Goal: Task Accomplishment & Management: Use online tool/utility

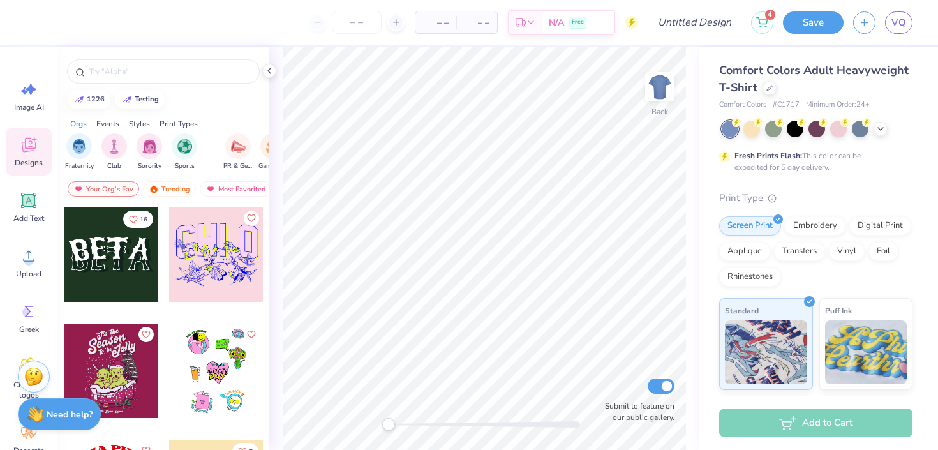
click at [68, 408] on body "– – Per Item – – Total Est. Delivery N/A Free Design Title 4 Save VQ Image AI D…" at bounding box center [469, 225] width 938 height 450
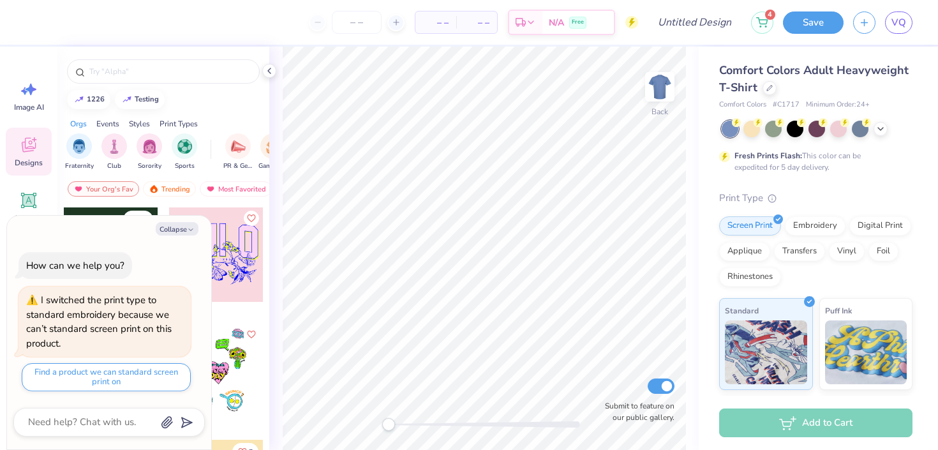
click at [230, 29] on div "– – Per Item – – Total Est. Delivery N/A Free" at bounding box center [336, 22] width 603 height 45
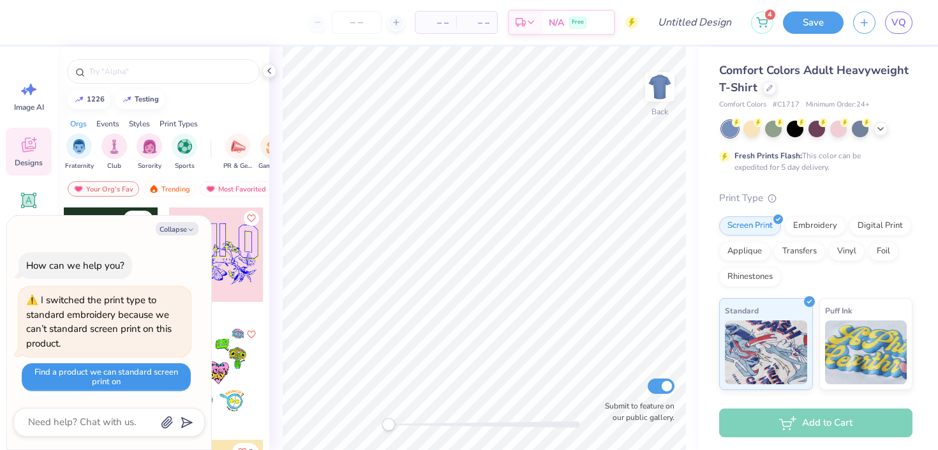
click at [98, 377] on button "Find a product we can standard screen print on" at bounding box center [106, 377] width 169 height 28
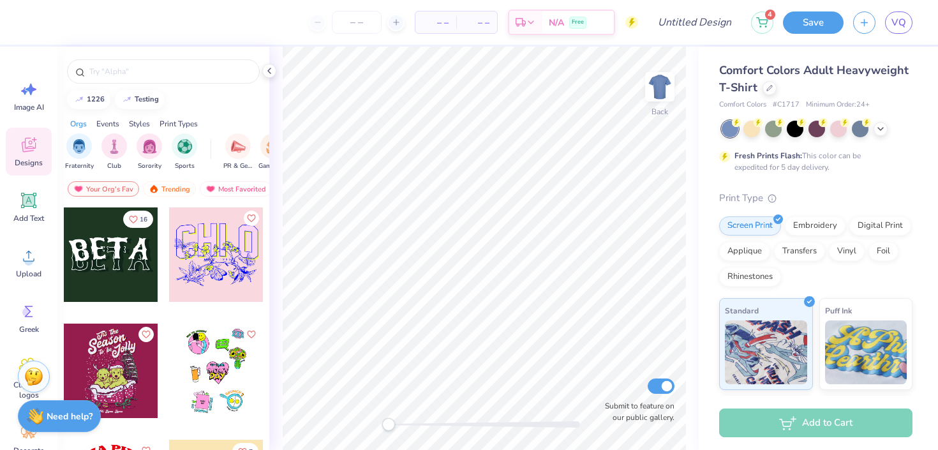
type textarea "x"
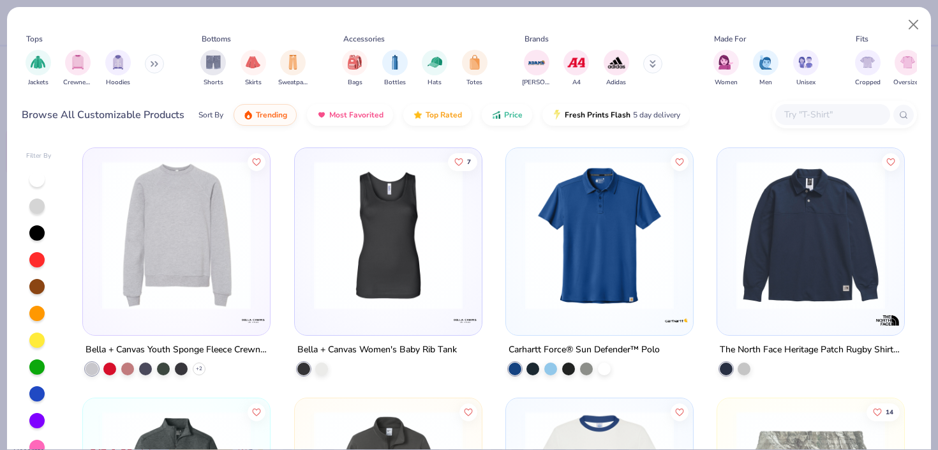
click at [290, 26] on div "Tops Jackets Crewnecks Hoodies Bottoms Shorts Skirts Sweatpants Accessories Bag…" at bounding box center [469, 59] width 895 height 75
click at [350, 193] on img at bounding box center [387, 235] width 161 height 149
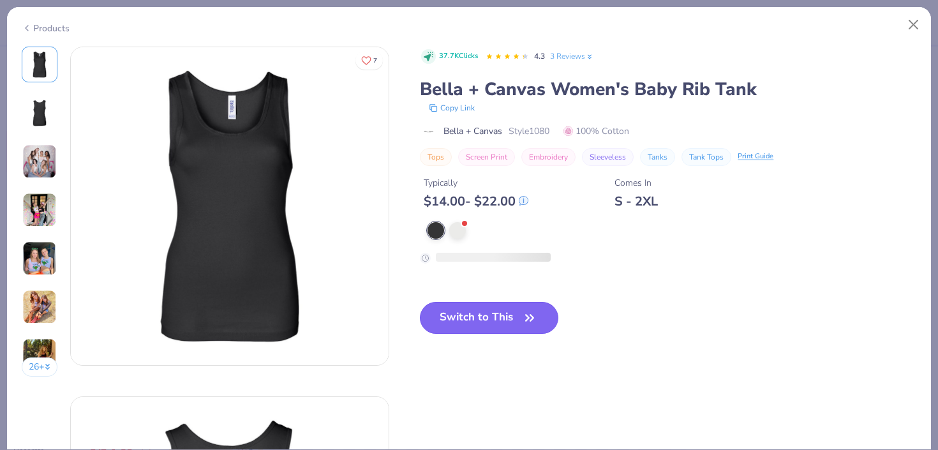
click at [456, 313] on button "Switch to This" at bounding box center [489, 318] width 138 height 32
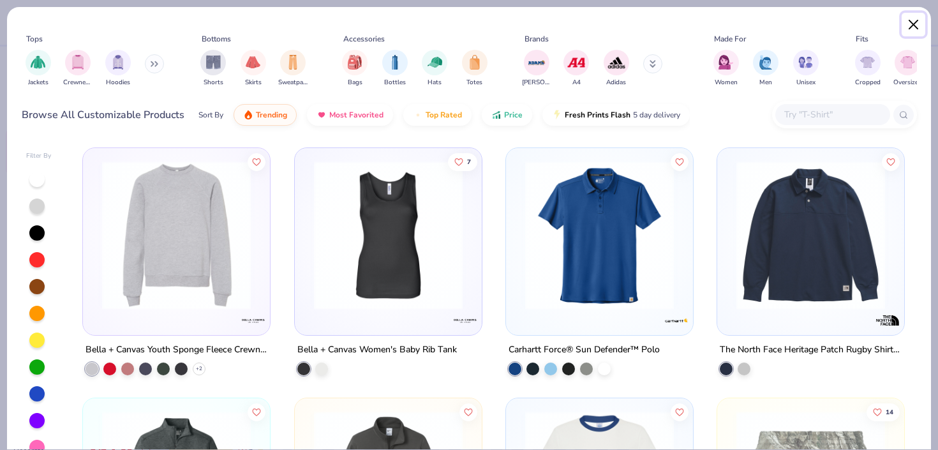
click at [919, 25] on button "Close" at bounding box center [913, 25] width 24 height 24
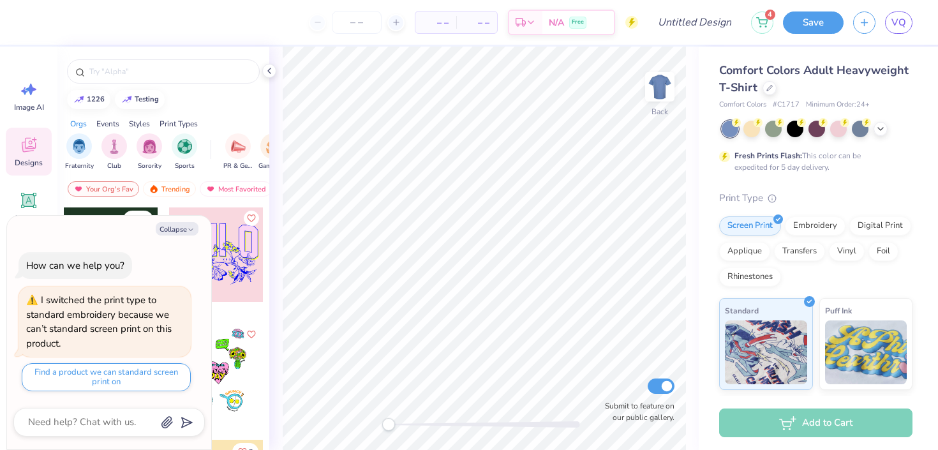
click at [218, 33] on div "– – Per Item – – Total Est. Delivery N/A Free" at bounding box center [336, 22] width 603 height 45
click at [248, 22] on div "– – Per Item – – Total Est. Delivery N/A Free" at bounding box center [336, 22] width 603 height 45
click at [262, 22] on div "– – Per Item – – Total Est. Delivery N/A Free" at bounding box center [336, 22] width 603 height 45
type textarea "x"
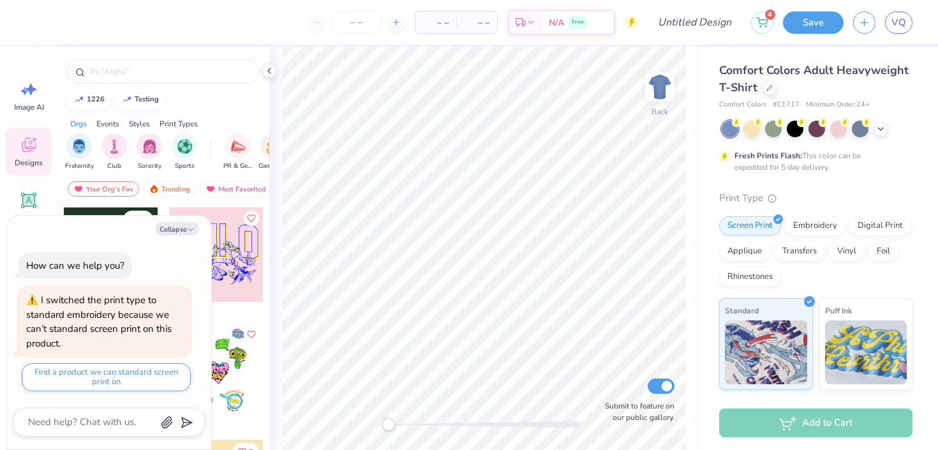
click at [286, 39] on div "– – Per Item – – Total Est. Delivery N/A Free" at bounding box center [336, 22] width 603 height 45
drag, startPoint x: 283, startPoint y: 36, endPoint x: 306, endPoint y: 37, distance: 23.6
click at [306, 37] on div "– – Per Item – – Total Est. Delivery N/A Free" at bounding box center [336, 22] width 603 height 45
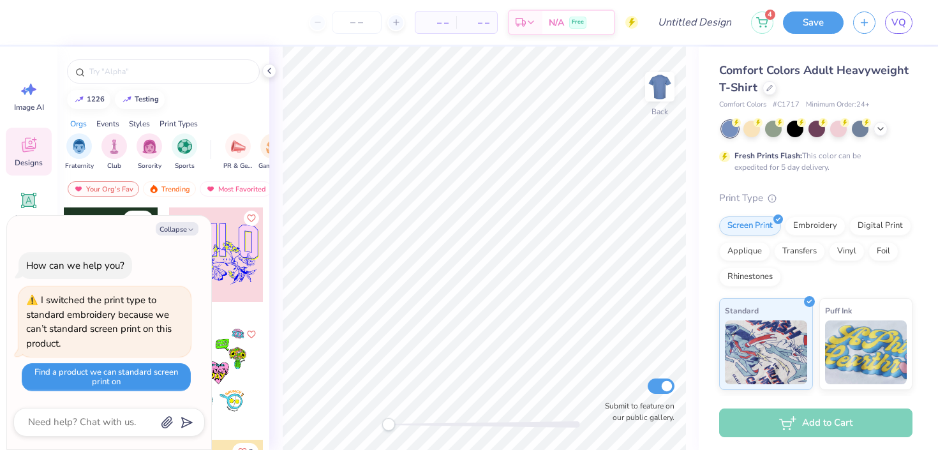
click at [93, 382] on button "Find a product we can standard screen print on" at bounding box center [106, 377] width 169 height 28
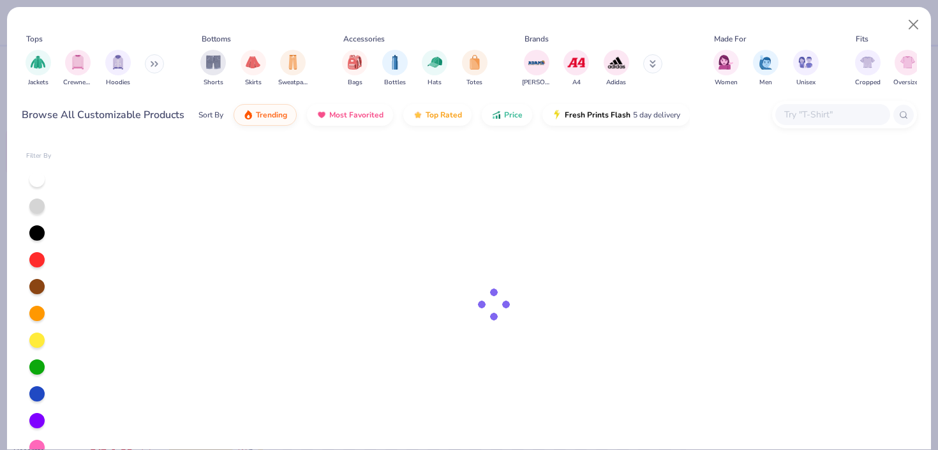
type textarea "x"
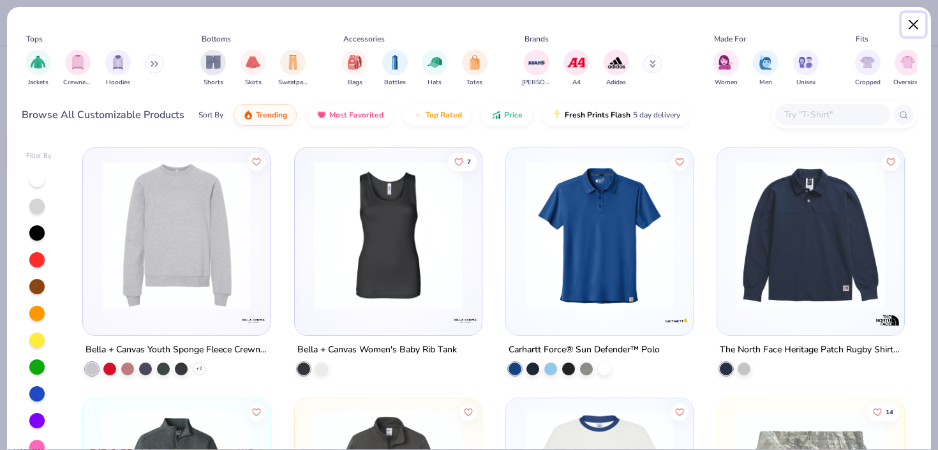
click at [912, 20] on button "Close" at bounding box center [913, 25] width 24 height 24
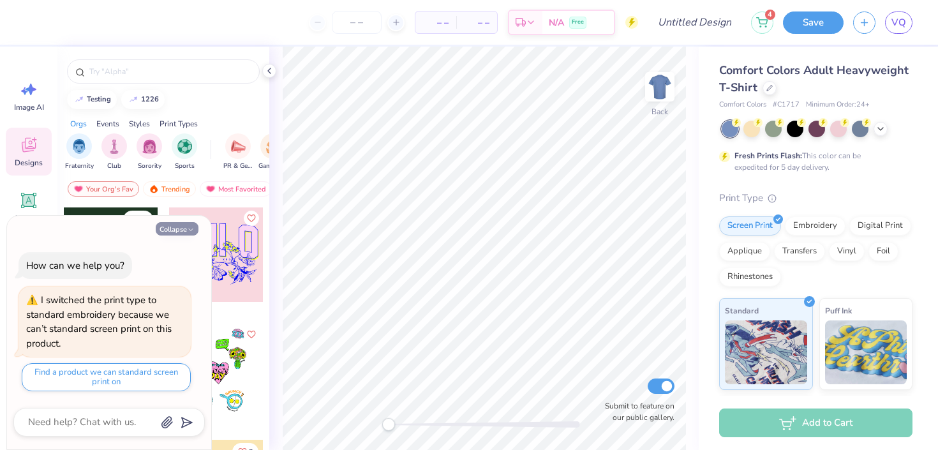
click at [188, 231] on icon "button" at bounding box center [191, 230] width 8 height 8
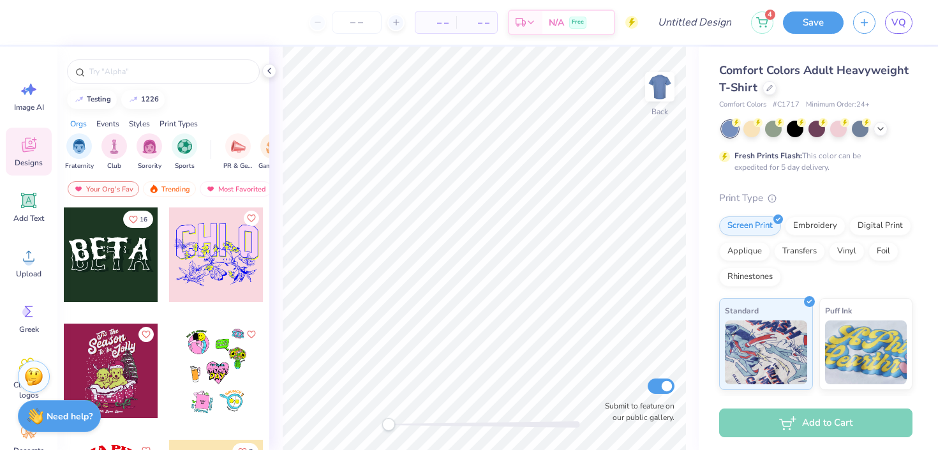
click at [309, 40] on div "– – Per Item – – Total Est. Delivery N/A Free" at bounding box center [336, 22] width 603 height 45
click at [199, 34] on div "– – Per Item – – Total Est. Delivery N/A Free" at bounding box center [336, 22] width 603 height 45
click at [207, 34] on div "– – Per Item – – Total Est. Delivery N/A Free" at bounding box center [336, 22] width 603 height 45
click at [189, 26] on div "– – Per Item – – Total Est. Delivery N/A Free" at bounding box center [336, 22] width 603 height 45
click at [24, 213] on span "Add Text" at bounding box center [28, 218] width 31 height 10
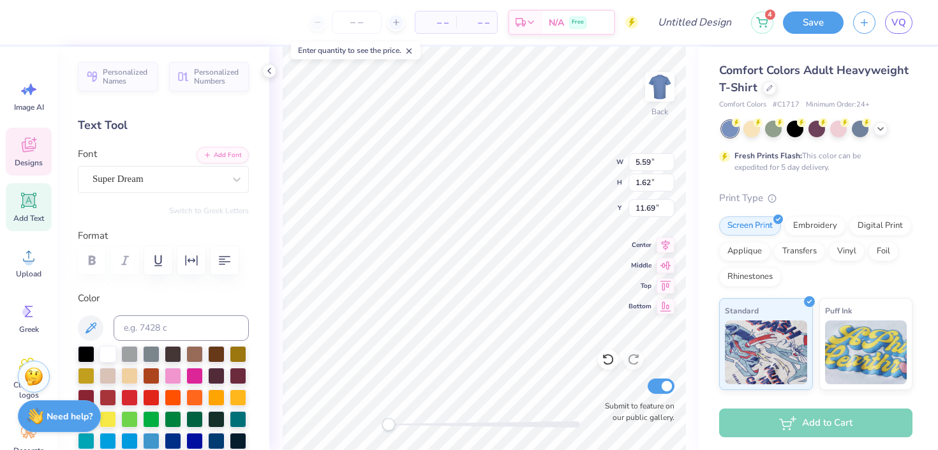
click at [34, 148] on icon at bounding box center [29, 145] width 14 height 15
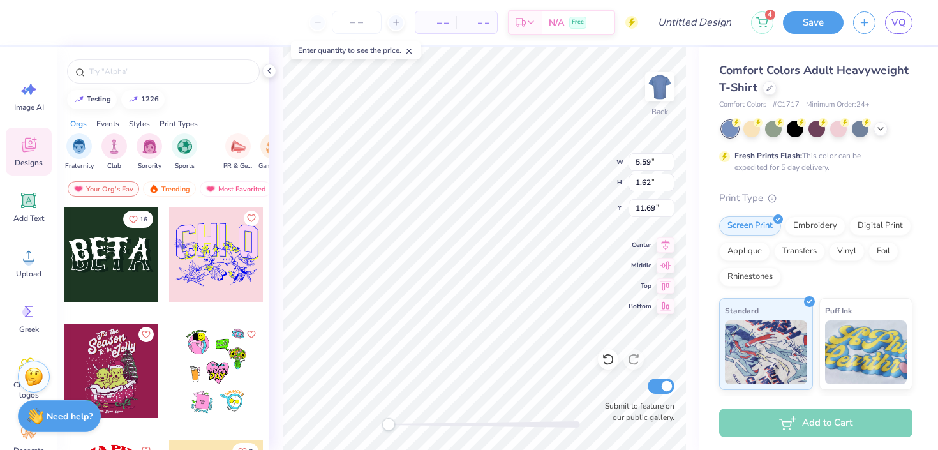
click at [121, 245] on div at bounding box center [111, 254] width 94 height 94
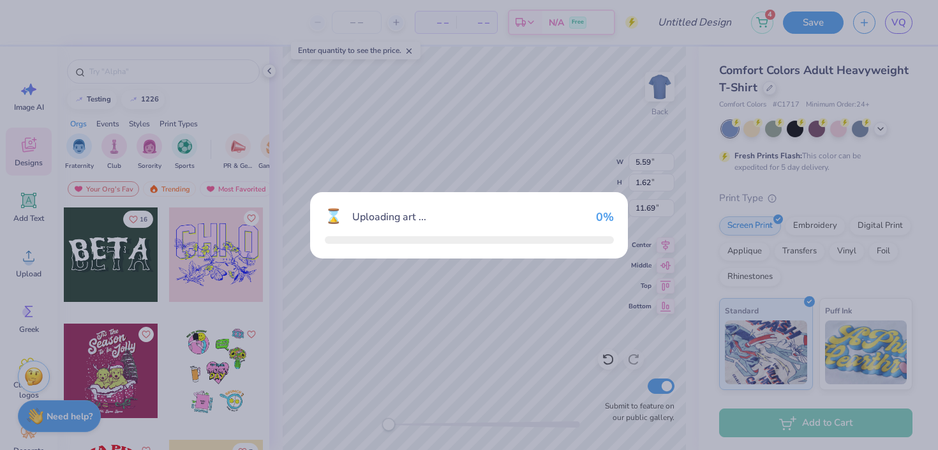
type textarea "x"
type input "8.51"
type input "3.75"
type input "3.00"
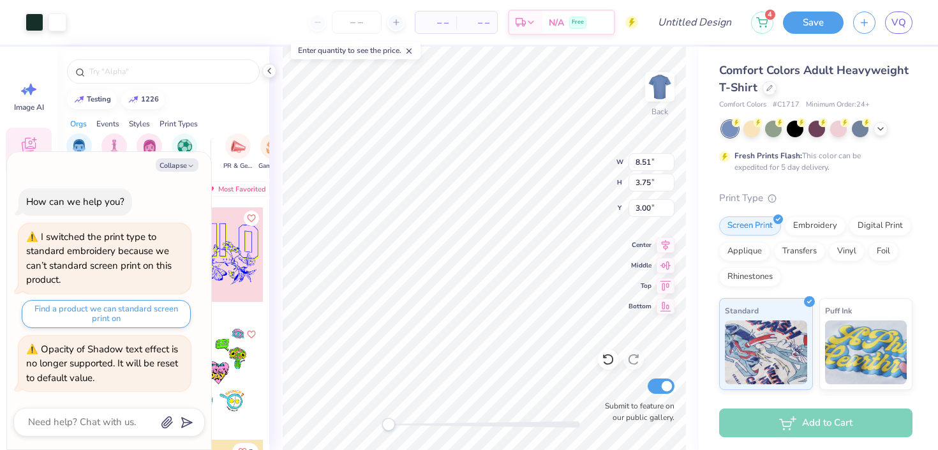
type textarea "x"
click at [399, 24] on icon at bounding box center [396, 22] width 9 height 9
type input "12"
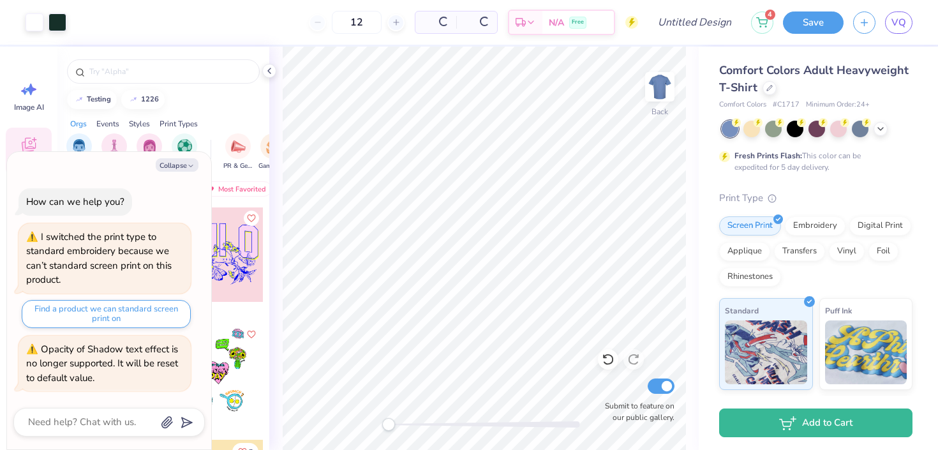
type textarea "x"
click at [711, 20] on input "Design Title" at bounding box center [710, 23] width 63 height 26
type input "l"
type textarea "x"
type input "lo"
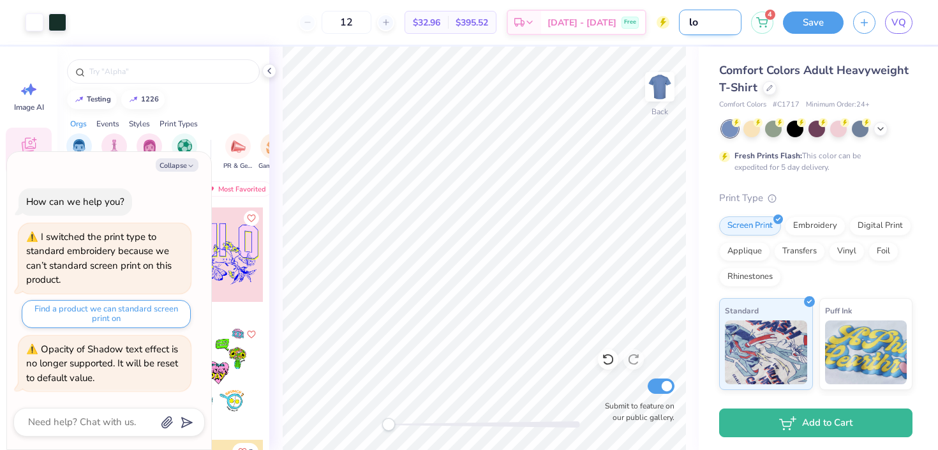
type textarea "x"
type input "log"
type textarea "x"
type input "logo"
type textarea "x"
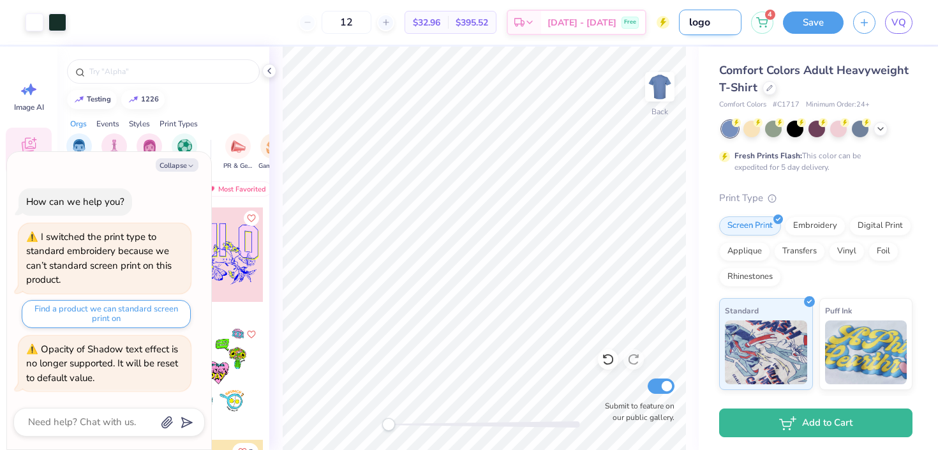
type input "logo"
type textarea "x"
type input "logo d"
type textarea "x"
type input "logo de"
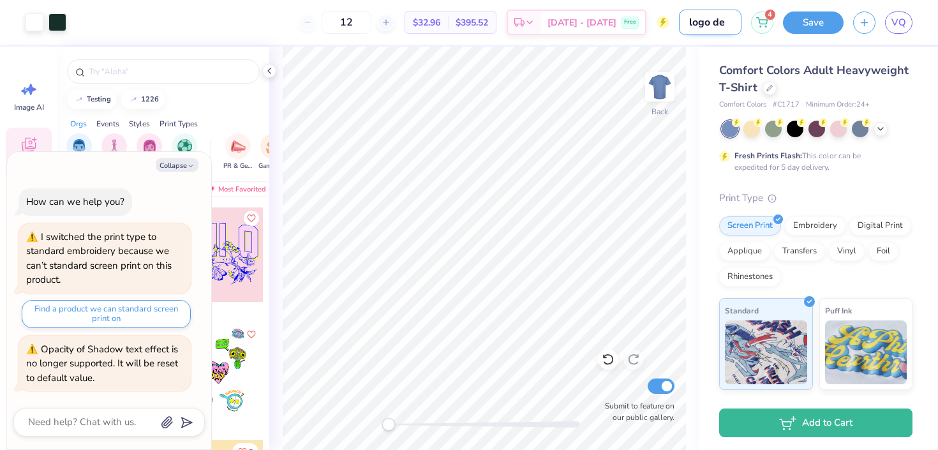
type textarea "x"
type input "logo det"
type textarea "x"
type input "logo dete"
type textarea "x"
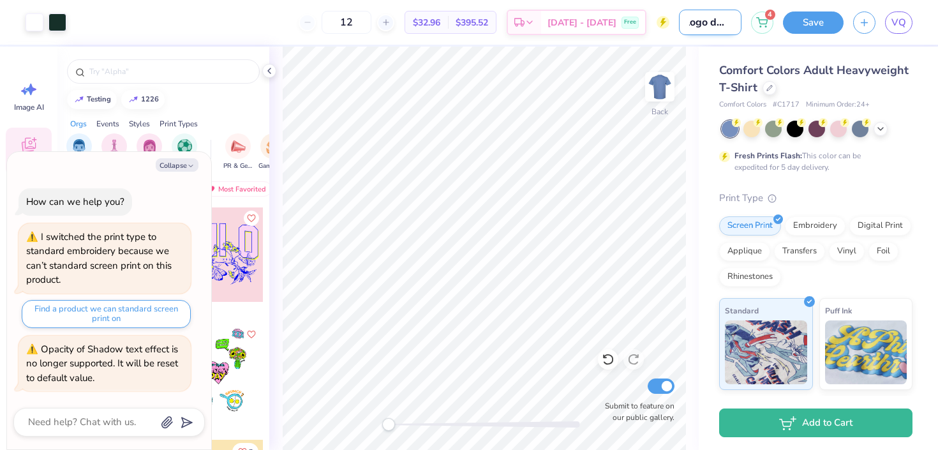
type input "logo detec"
type textarea "x"
type input "logo detect"
type textarea "x"
type input "logo detecti"
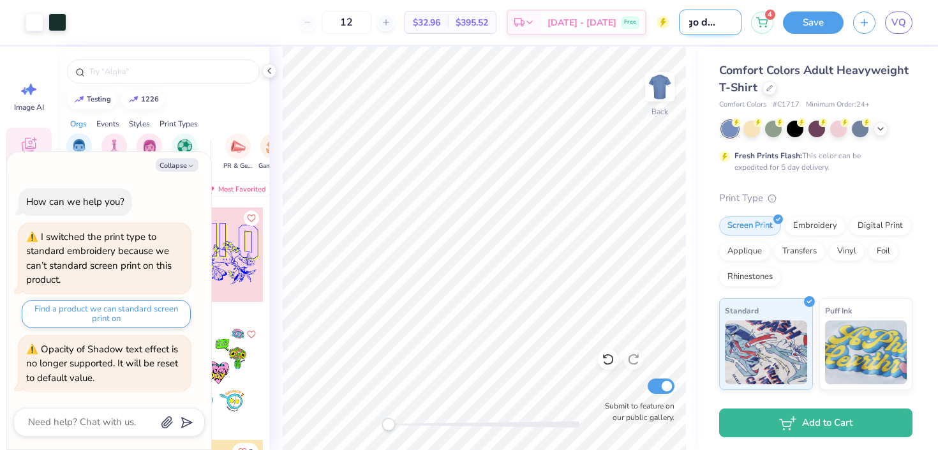
type textarea "x"
type input "logo detectio"
type textarea "x"
type input "logo detection"
type textarea "x"
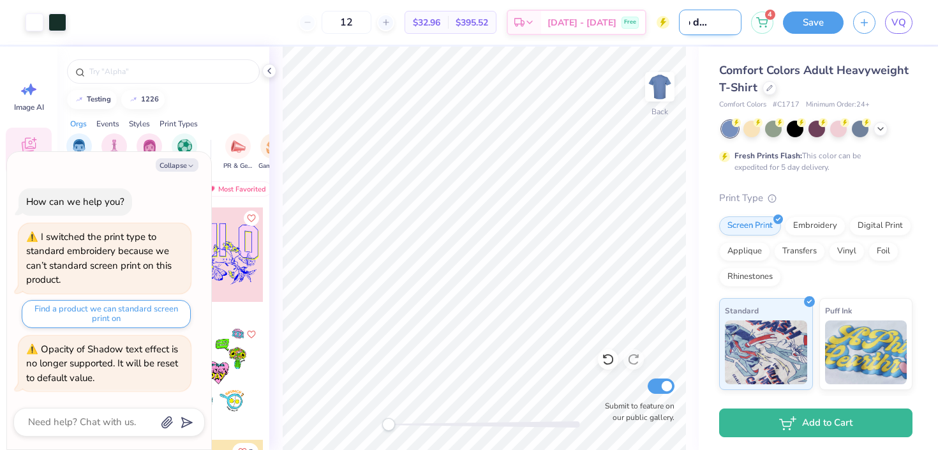
scroll to position [0, 26]
type input "logo detection"
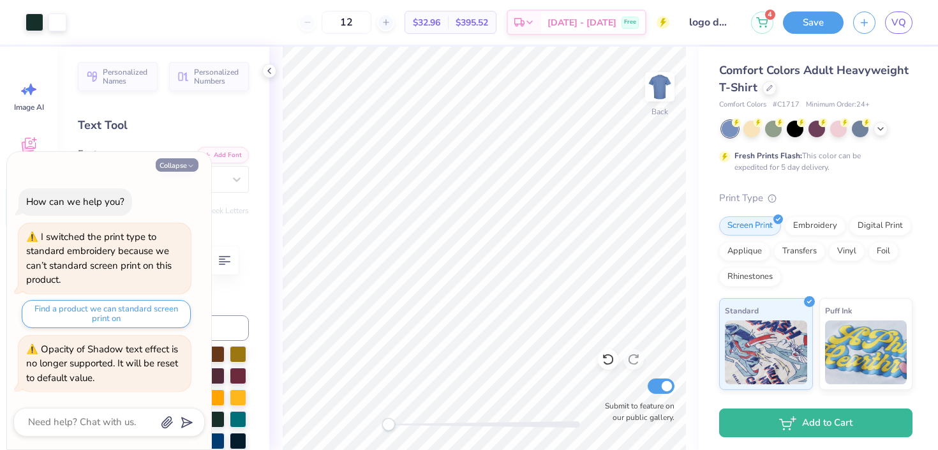
click at [185, 165] on button "Collapse" at bounding box center [177, 164] width 43 height 13
type textarea "x"
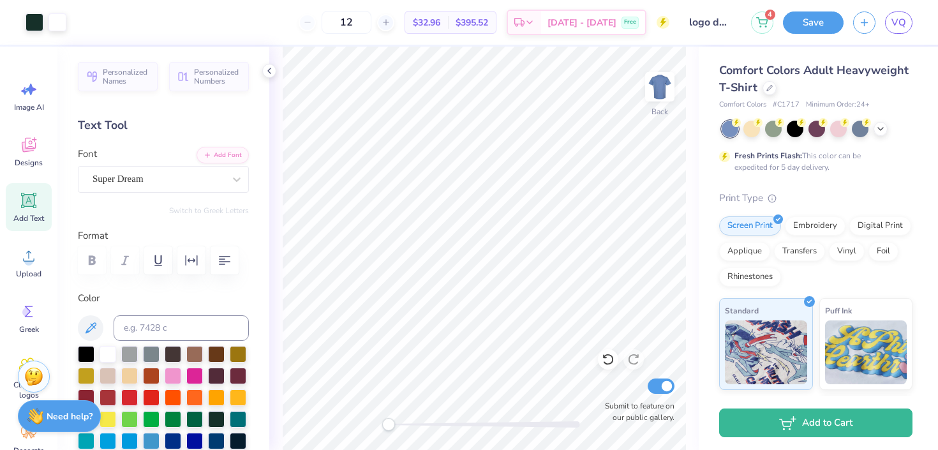
click at [23, 214] on span "Add Text" at bounding box center [28, 218] width 31 height 10
type textarea "Alpha"
click at [227, 31] on div "12 $32.96 Per Item $395.52 Total Est. Delivery Sep 16 - 19 Free" at bounding box center [352, 22] width 634 height 45
click at [246, 20] on div "12 $32.96 Per Item $395.52 Total Est. Delivery Sep 16 - 19 Free" at bounding box center [352, 22] width 634 height 45
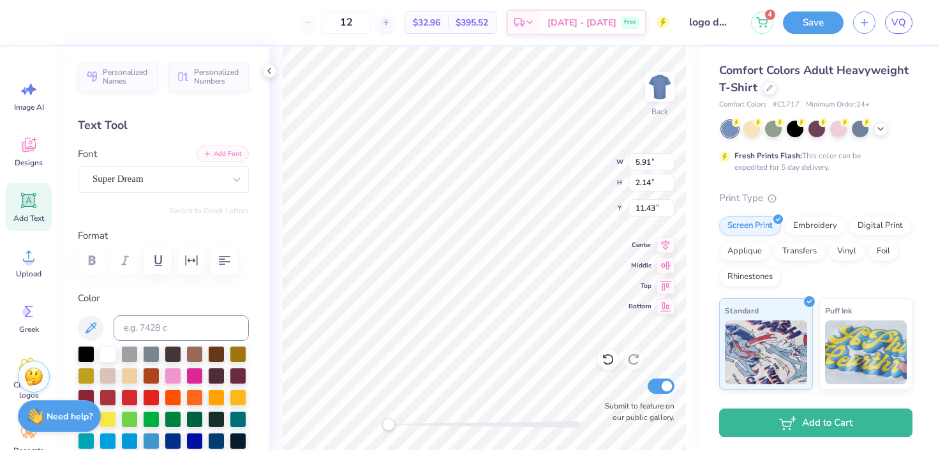
scroll to position [0, 4]
type textarea "Alpha chi omega"
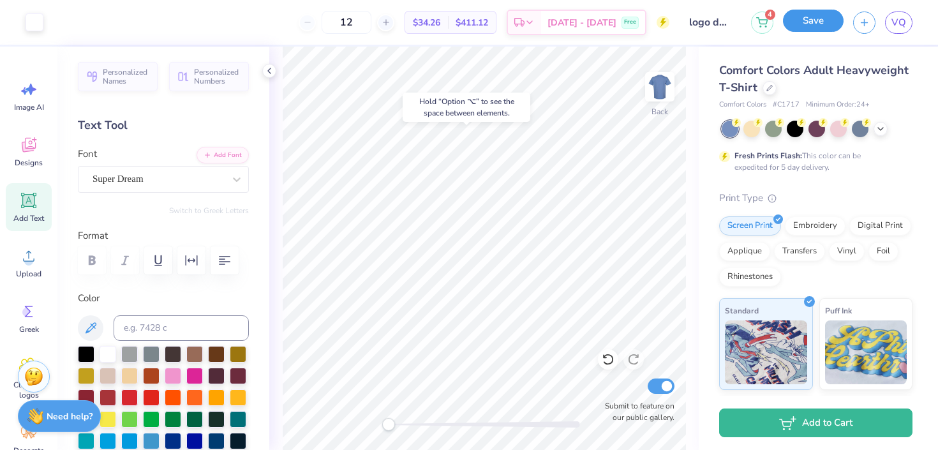
click at [818, 15] on button "Save" at bounding box center [813, 21] width 61 height 22
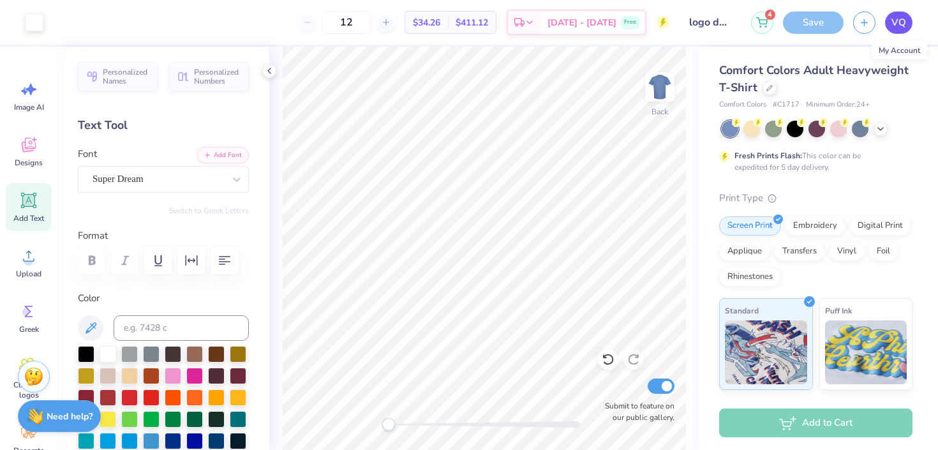
click at [896, 20] on span "VQ" at bounding box center [898, 22] width 15 height 15
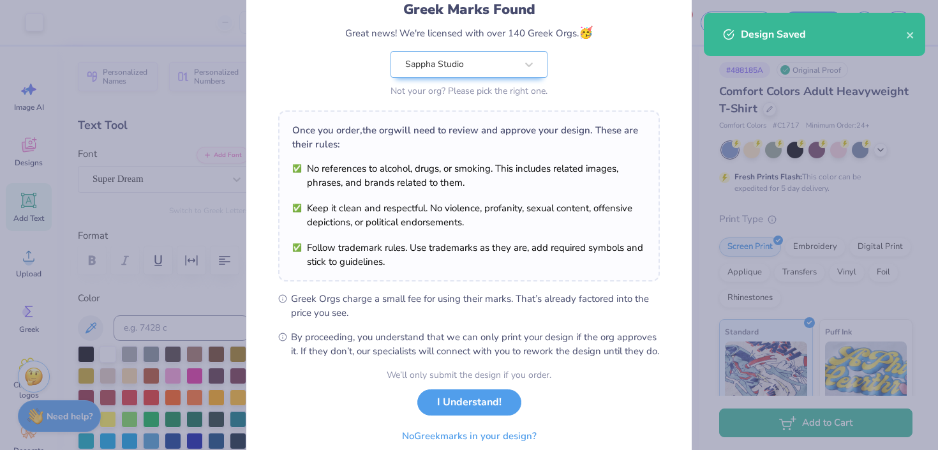
scroll to position [147, 0]
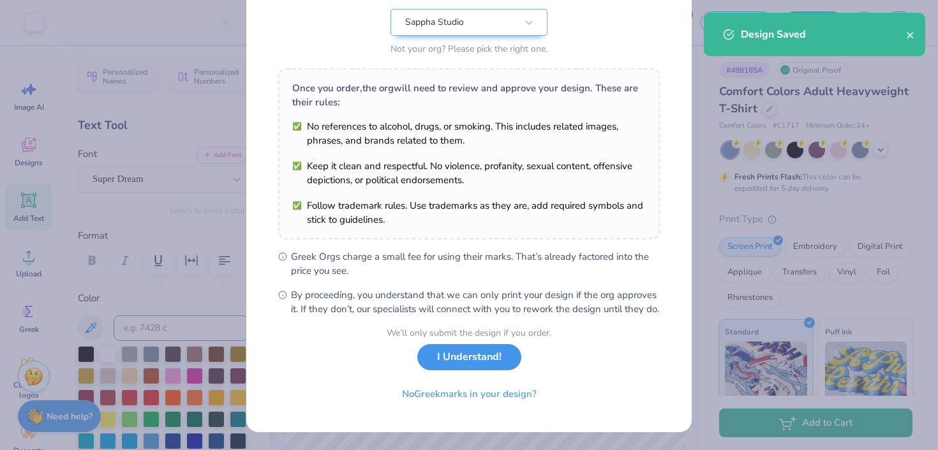
click at [457, 366] on button "I Understand!" at bounding box center [469, 357] width 104 height 26
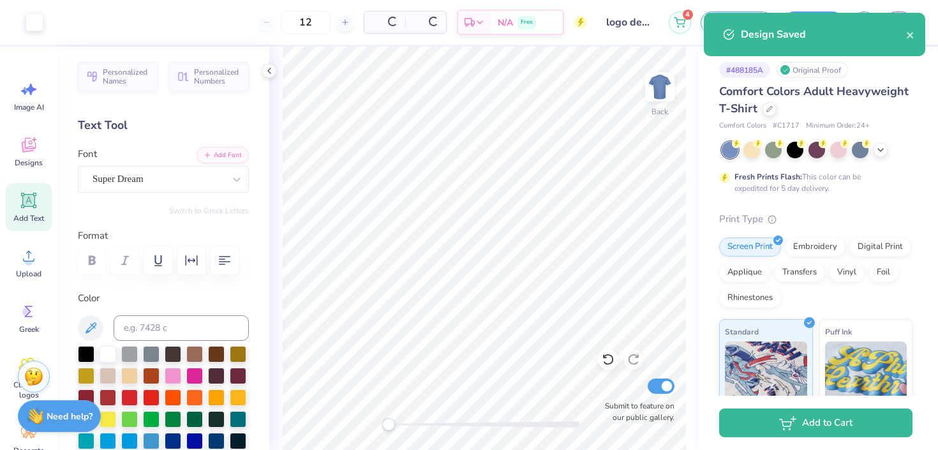
scroll to position [0, 0]
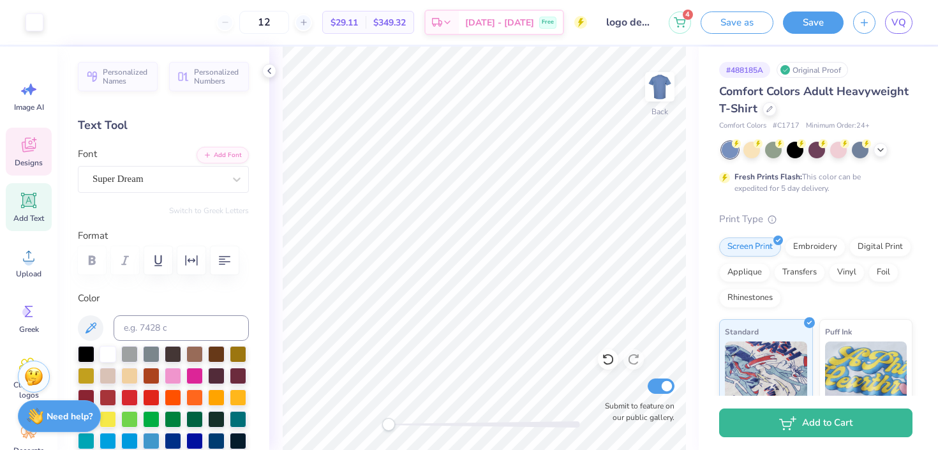
click at [27, 142] on icon at bounding box center [28, 144] width 19 height 19
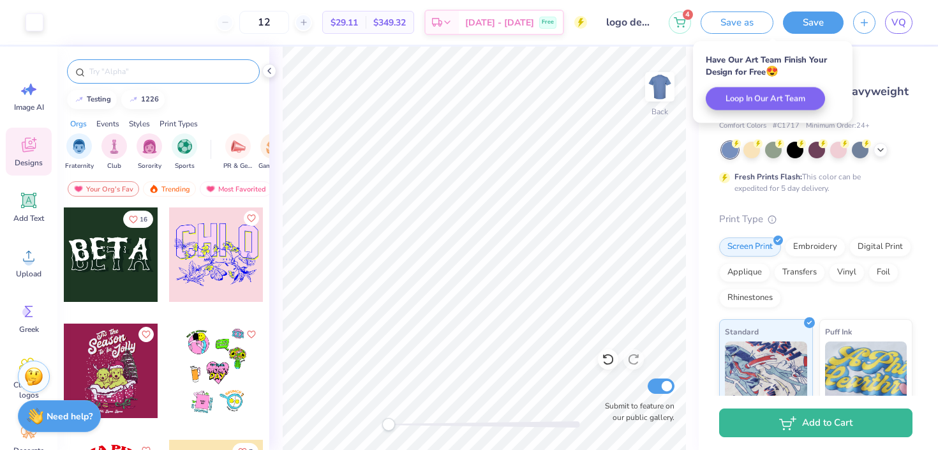
click at [151, 74] on input "text" at bounding box center [169, 71] width 163 height 13
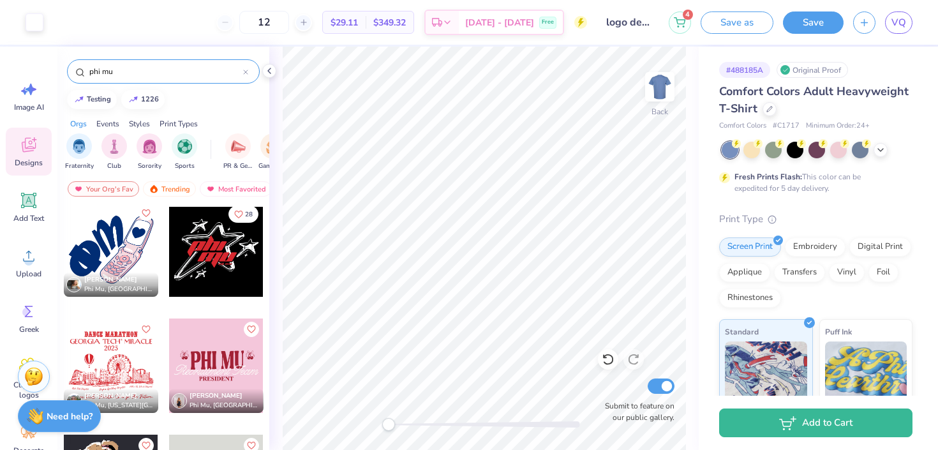
scroll to position [365, 0]
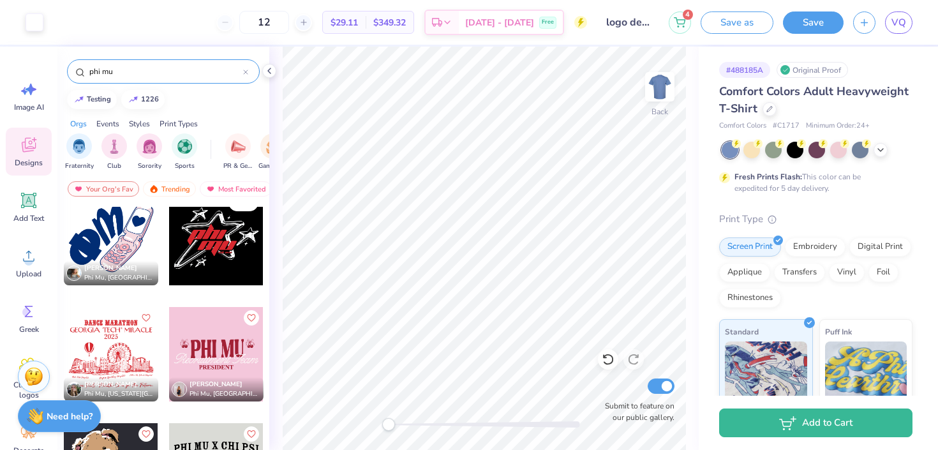
type input "phi mu"
click at [209, 237] on div at bounding box center [216, 238] width 94 height 94
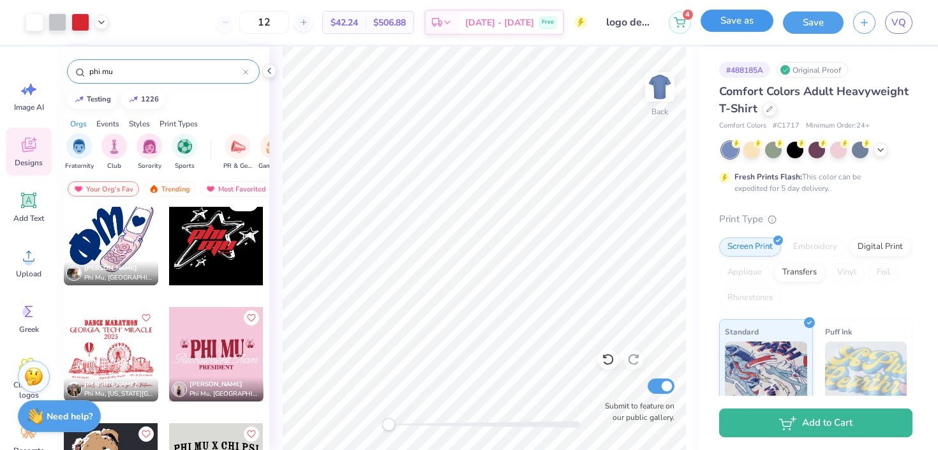
click at [735, 29] on button "Save as" at bounding box center [736, 21] width 73 height 22
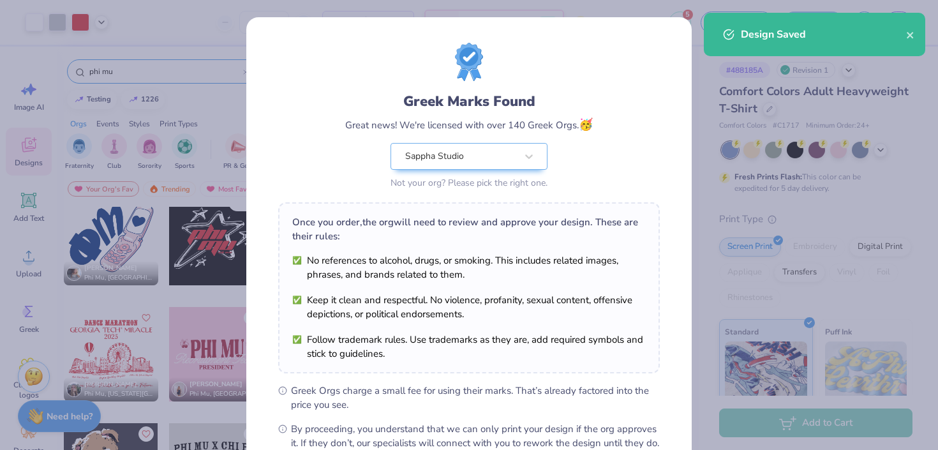
click at [275, 98] on div "Greek Marks Found Great news! We're licensed with over 140 Greek Orgs. 🥳 Sappha…" at bounding box center [468, 291] width 445 height 549
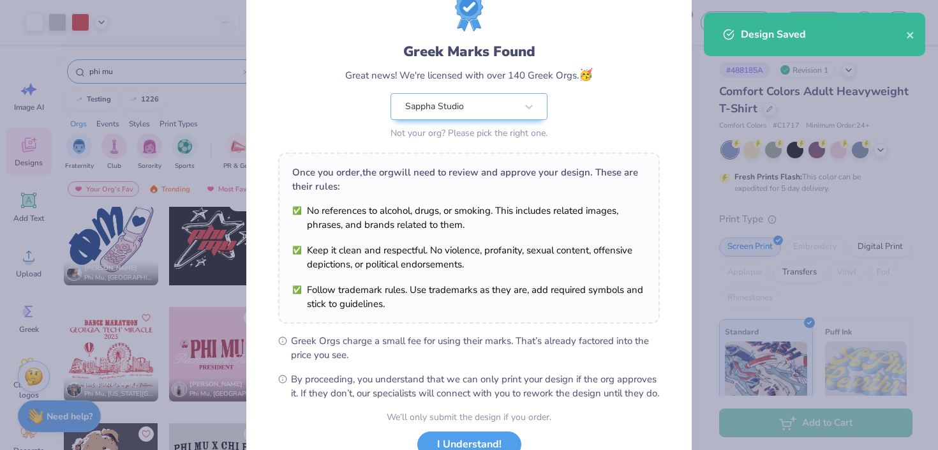
scroll to position [147, 0]
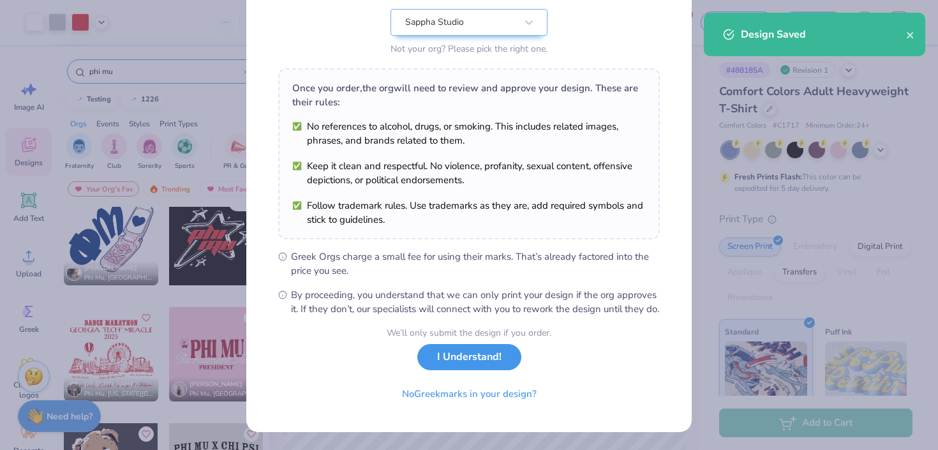
click at [454, 350] on button "I Understand!" at bounding box center [469, 357] width 104 height 26
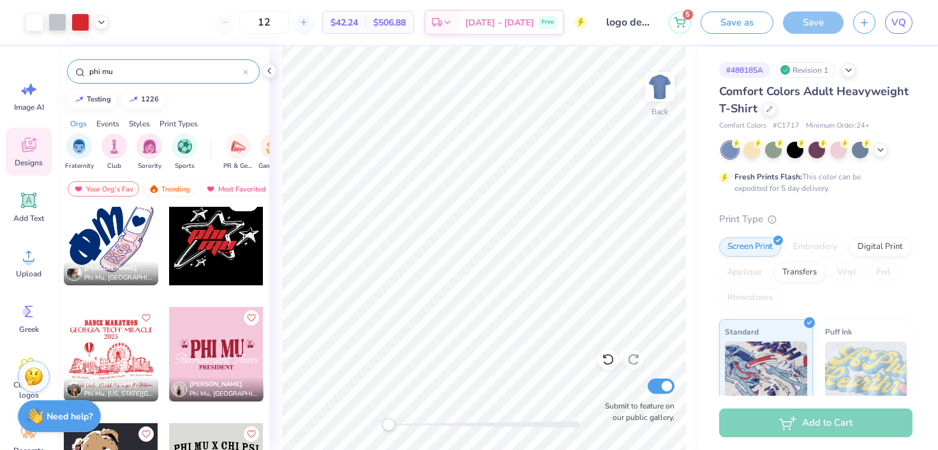
scroll to position [0, 0]
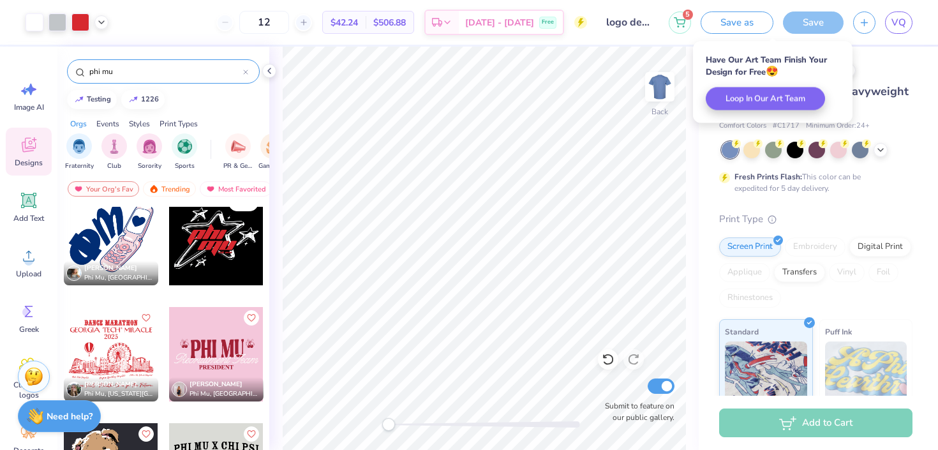
click at [228, 20] on div "12 $42.24 Per Item $506.88 Total Est. Delivery Sep 16 - 19 Free" at bounding box center [352, 22] width 469 height 45
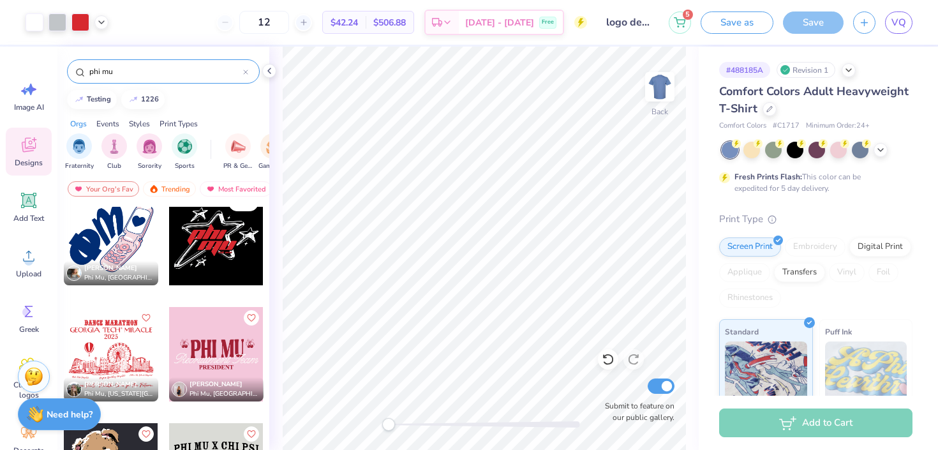
click at [55, 408] on strong "Need help?" at bounding box center [70, 414] width 46 height 12
type textarea "x"
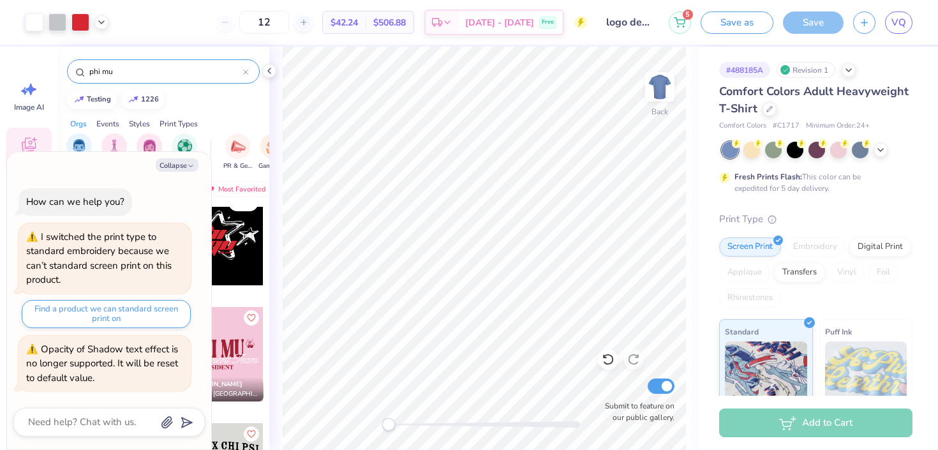
click at [218, 30] on div "12 $42.24 Per Item $506.88 Total Est. Delivery Sep 16 - 19 Free" at bounding box center [352, 22] width 469 height 45
